Goal: Navigation & Orientation: Go to known website

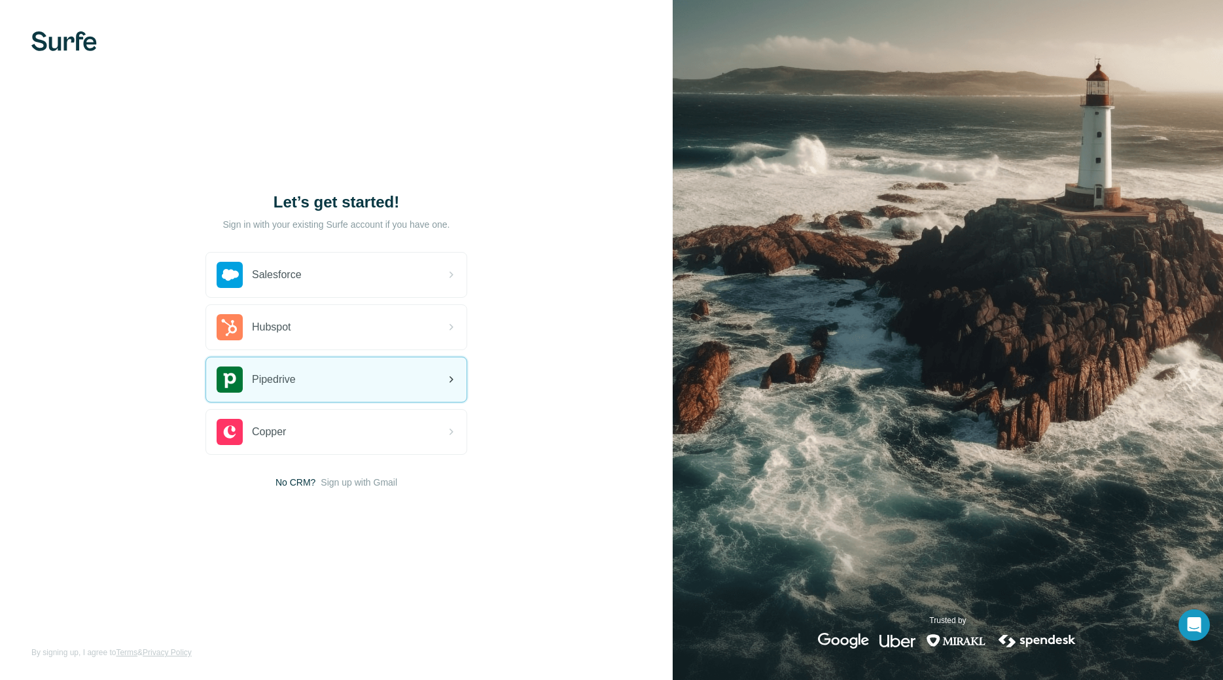
click at [294, 380] on span "Pipedrive" at bounding box center [274, 380] width 44 height 16
